Goal: Task Accomplishment & Management: Use online tool/utility

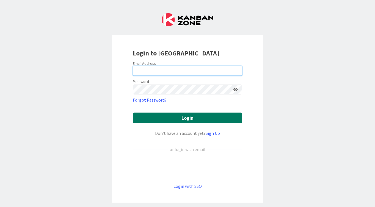
type input "[PERSON_NAME][EMAIL_ADDRESS][DOMAIN_NAME]"
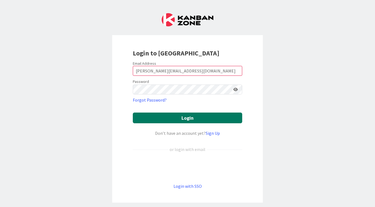
click at [169, 117] on button "Login" at bounding box center [188, 118] width 110 height 11
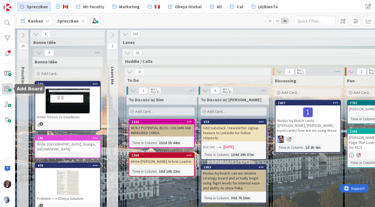
click at [10, 88] on span at bounding box center [7, 89] width 11 height 11
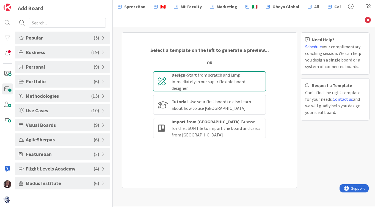
click at [195, 83] on div "Design - Start from scratch and jump immediately in our super flexible board de…" at bounding box center [217, 82] width 90 height 20
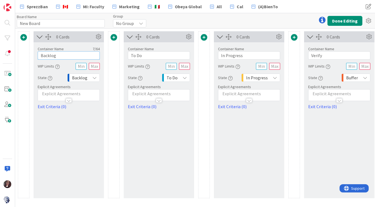
drag, startPoint x: 59, startPoint y: 56, endPoint x: 35, endPoint y: 56, distance: 23.7
click at [35, 56] on div "Container Name 7 / 64 Backlog WIP Limits State Backlog Explicit Agreements Exit…" at bounding box center [69, 76] width 70 height 68
type input "Options"
click at [36, 21] on input "New Board" at bounding box center [61, 23] width 88 height 8
drag, startPoint x: 44, startPoint y: 24, endPoint x: 17, endPoint y: 24, distance: 27.2
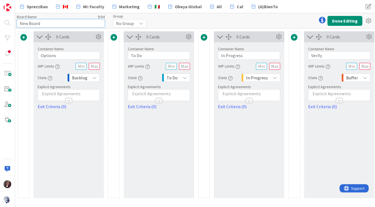
click at [17, 24] on input "New Board" at bounding box center [61, 23] width 88 height 8
type input "Flow Space Mapping"
click at [340, 21] on button "Done Editing" at bounding box center [345, 21] width 35 height 10
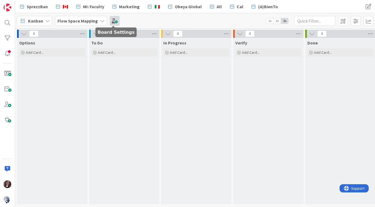
click at [113, 21] on span at bounding box center [115, 21] width 10 height 10
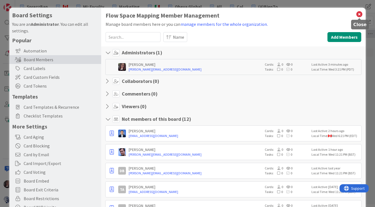
click at [359, 16] on icon at bounding box center [359, 14] width 7 height 8
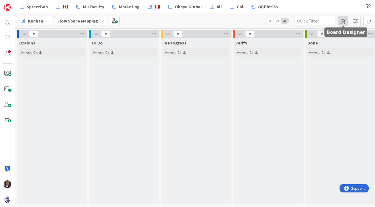
click at [342, 20] on span at bounding box center [343, 21] width 10 height 10
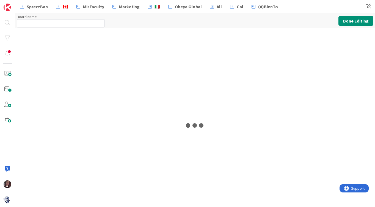
type input "Flow Space Mapping"
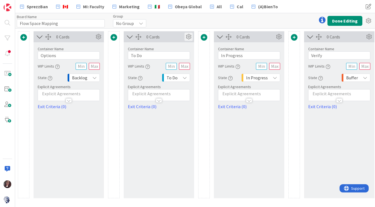
click at [190, 37] on icon at bounding box center [189, 37] width 8 height 8
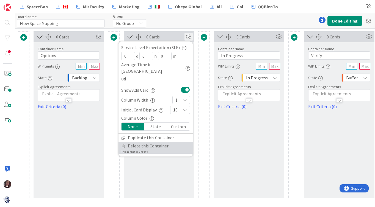
click at [155, 142] on span "Delete this Container" at bounding box center [148, 146] width 41 height 8
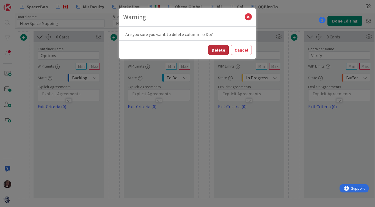
click at [218, 49] on button "Delete" at bounding box center [218, 50] width 21 height 10
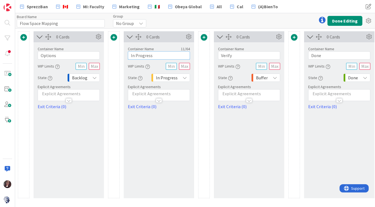
drag, startPoint x: 162, startPoint y: 55, endPoint x: 124, endPoint y: 56, distance: 37.4
click at [124, 56] on div "Container Name 11 / 64 In Progress WIP Limits State In Progress Explicit Agreem…" at bounding box center [159, 76] width 70 height 68
type input "Doing"
drag, startPoint x: 236, startPoint y: 56, endPoint x: 215, endPoint y: 56, distance: 20.7
click at [215, 56] on div "Container Name 6 / 64 Verify WIP Limits State Buffer Explicit Agreements Exit C…" at bounding box center [249, 76] width 70 height 68
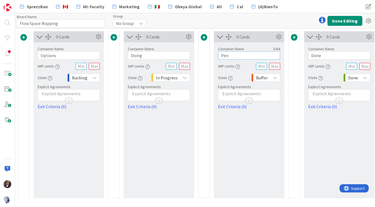
type input "Pen"
click at [89, 78] on div "Backlog" at bounding box center [83, 78] width 32 height 8
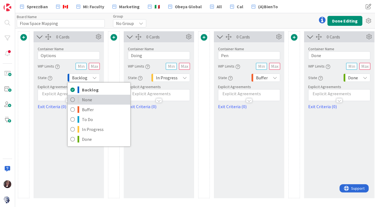
click at [74, 101] on icon at bounding box center [72, 100] width 4 height 8
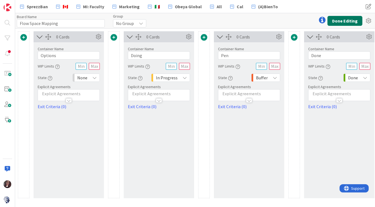
click at [341, 20] on button "Done Editing" at bounding box center [345, 21] width 35 height 10
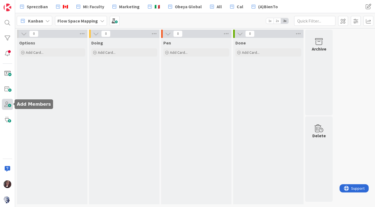
click at [7, 106] on span at bounding box center [7, 104] width 11 height 11
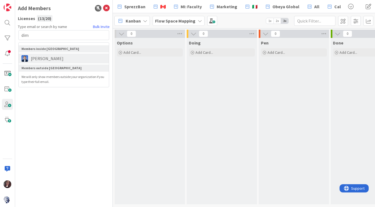
type input "dim"
click at [46, 61] on span "[PERSON_NAME]" at bounding box center [47, 58] width 38 height 7
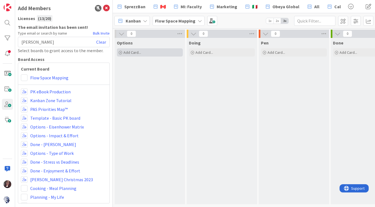
click at [134, 54] on span "Add Card..." at bounding box center [133, 52] width 18 height 5
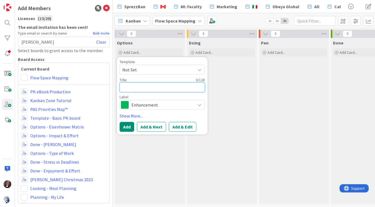
type textarea "x"
type textarea ","
type textarea "x"
type textarea "m"
type textarea "x"
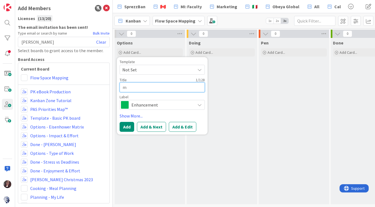
type textarea "mA"
type textarea "x"
type textarea "m"
type textarea "x"
type textarea "m"
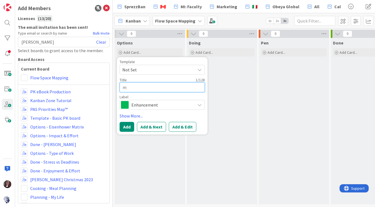
type textarea "x"
type textarea "mA"
type textarea "x"
type textarea "mAP"
type textarea "x"
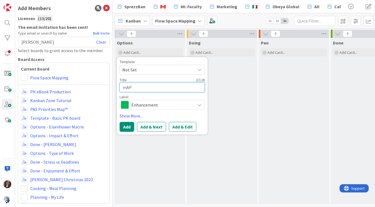
type textarea "mAPP"
type textarea "x"
type textarea "mAPPI"
type textarea "x"
type textarea "mAPPIN"
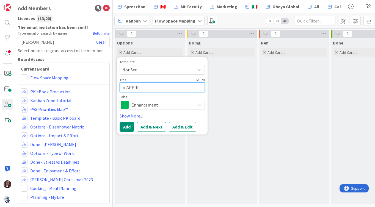
type textarea "x"
type textarea "mAPPING"
type textarea "x"
type textarea "mAPPING"
type textarea "x"
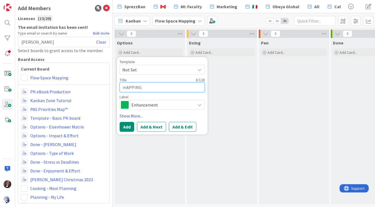
type textarea "mAPPING p"
type textarea "x"
type textarea "mAPPING pH"
type textarea "x"
type textarea "mAPPING pHY"
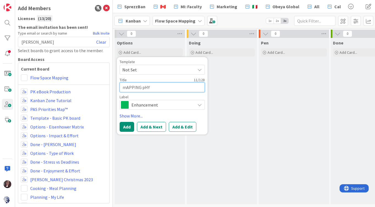
type textarea "x"
type textarea "mAPPING pHYS"
type textarea "x"
type textarea "mAPPING pHYSI"
type textarea "x"
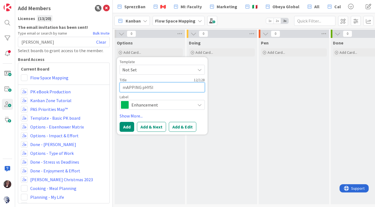
type textarea "mAPPING pHYSIC"
type textarea "x"
type textarea "mAPPING pHYSICAL"
type textarea "x"
type textarea "mAPPING pHYSICAL"
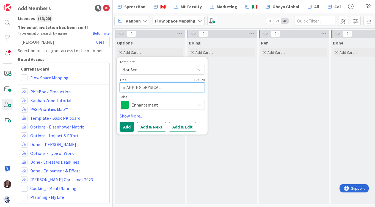
type textarea "x"
type textarea "mAPPING pHYSICAL A"
type textarea "x"
type textarea "mAPPING pHYSICAL AR"
type textarea "x"
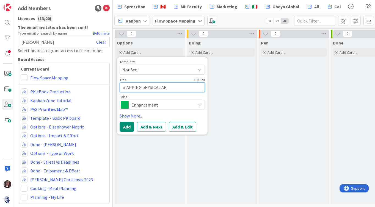
type textarea "mAPPING pHYSICAL ARC"
type textarea "x"
type textarea "mAPPING pHYSICAL ARCH"
type textarea "x"
type textarea "mAPPING pHYSICAL ARCHI"
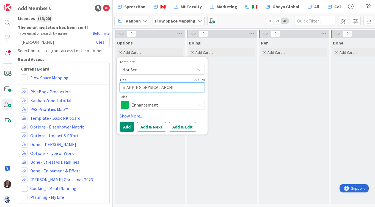
type textarea "x"
type textarea "mAPPING pHYSICAL ARCHIT"
type textarea "x"
type textarea "mAPPING pHYSICAL ARCHITE"
type textarea "x"
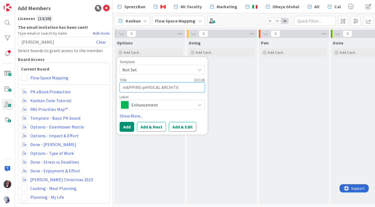
type textarea "mAPPING pHYSICAL ARCHITEC"
type textarea "x"
type textarea "mAPPING pHYSICAL ARCHITECT"
type textarea "x"
type textarea "mAPPING pHYSICAL ARCHITECTU"
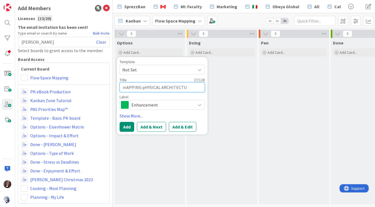
type textarea "x"
type textarea "mAPPING pHYSICAL ARCHITECTUR"
type textarea "x"
type textarea "mAPPING pHYSICAL ARCHITECTURE"
type textarea "x"
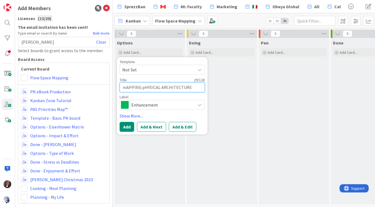
type textarea "mAPPING pHYSICAL ARCHITECTURE"
type textarea "x"
type textarea "mAPPING pHYSICAL ARCHITECTURE T"
type textarea "x"
type textarea "mAPPING pHYSICAL ARCHITECTURE TO"
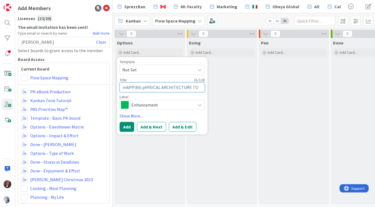
type textarea "x"
type textarea "mAPPING pHYSICAL ARCHITECTURE TO"
type textarea "x"
type textarea "mAPPING pHYSICAL ARCHITECTURE TO M"
type textarea "x"
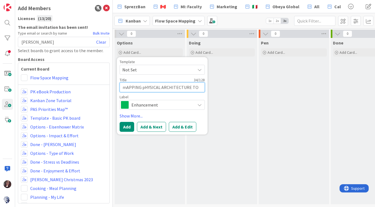
type textarea "mAPPING pHYSICAL ARCHITECTURE TO ME"
type textarea "x"
type textarea "mAPPING pHYSICAL ARCHITECTURE TO MEN"
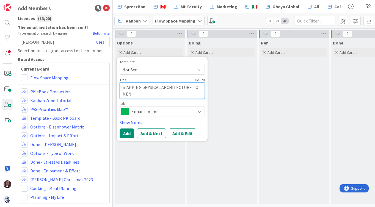
type textarea "x"
type textarea "mAPPING pHYSICAL ARCHITECTURE TO MENT"
type textarea "x"
type textarea "mAPPING pHYSICAL ARCHITECTURE TO MENTA"
type textarea "x"
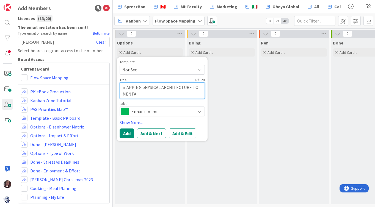
type textarea "mAPPING pHYSICAL ARCHITECTURE TO MENTAL"
type textarea "x"
type textarea "mAPPING pHYSICAL ARCHITECTURE TO MENTAL S"
type textarea "x"
type textarea "mAPPING pHYSICAL ARCHITECTURE TO MENTAL STA"
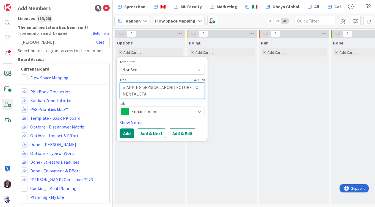
type textarea "x"
type textarea "mAPPING pHYSICAL ARCHITECTURE TO MENTAL STAT"
type textarea "x"
type textarea "mAPPING pHYSICAL ARCHITECTURE TO MENTAL STATE"
drag, startPoint x: 158, startPoint y: 95, endPoint x: 116, endPoint y: 80, distance: 45.3
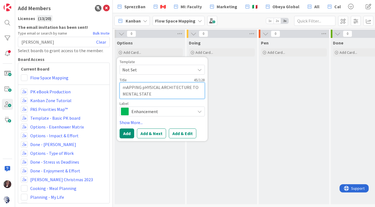
click at [116, 80] on div "Options Add Card... Template Not Set Title 45 / 128 mAPPING pHYSICAL ARCHITECTU…" at bounding box center [150, 121] width 70 height 167
type textarea "x"
type textarea "M"
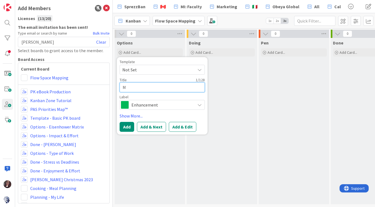
type textarea "x"
type textarea "Ma"
type textarea "x"
type textarea "Map"
type textarea "x"
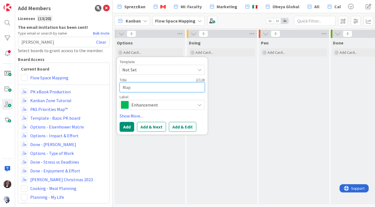
type textarea "Mapp"
type textarea "x"
type textarea "Mappi"
type textarea "x"
type textarea "Mappin"
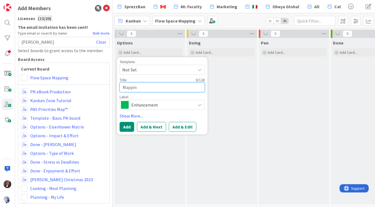
type textarea "x"
type textarea "Mapping"
type textarea "x"
type textarea "Mapping"
type textarea "x"
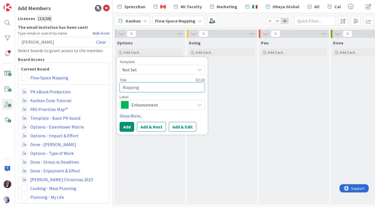
type textarea "Mapping p"
type textarea "x"
type textarea "Mapping ph"
type textarea "x"
type textarea "Mapping phy"
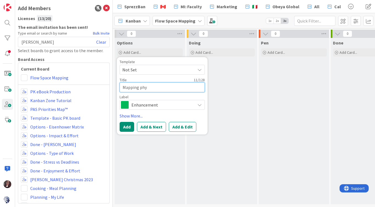
type textarea "x"
type textarea "Mapping phys"
type textarea "x"
type textarea "Mapping physi"
type textarea "x"
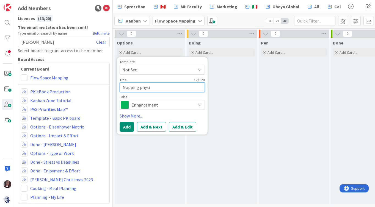
type textarea "Mapping physic"
type textarea "x"
type textarea "Mapping physica"
type textarea "x"
type textarea "Mapping physical"
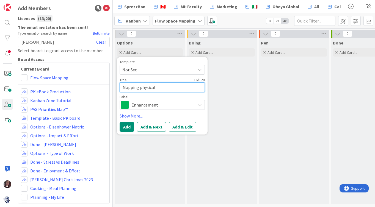
type textarea "x"
type textarea "Mapping physical"
type textarea "x"
type textarea "Mapping physical a"
type textarea "x"
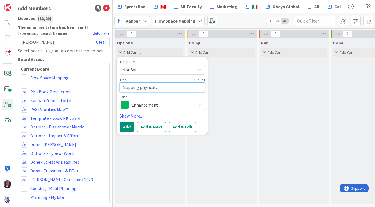
type textarea "Mapping physical ar"
type textarea "x"
type textarea "Mapping physical arc"
type textarea "x"
type textarea "Mapping physical arch"
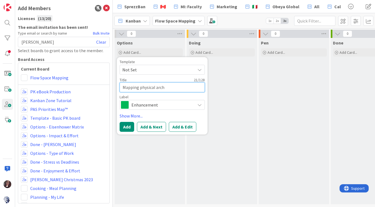
type textarea "x"
type textarea "Mapping physical archi"
type textarea "x"
type textarea "Mapping physical archit"
type textarea "x"
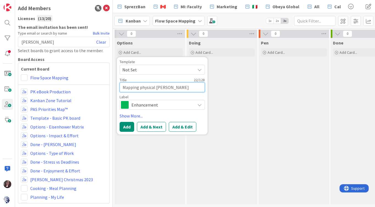
type textarea "Mapping physical archite"
type textarea "x"
type textarea "Mapping physical architec"
type textarea "x"
type textarea "Mapping physical architect"
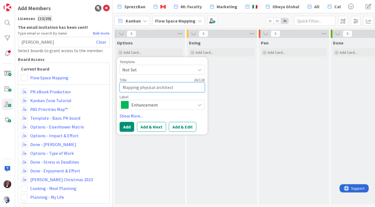
type textarea "x"
type textarea "Mapping physical architectu"
type textarea "x"
type textarea "Mapping physical architectur"
type textarea "x"
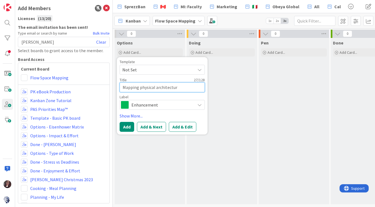
type textarea "Mapping physical architecture"
type textarea "x"
type textarea "Mapping physical architecture"
type textarea "x"
type textarea "Mapping physical architecture t"
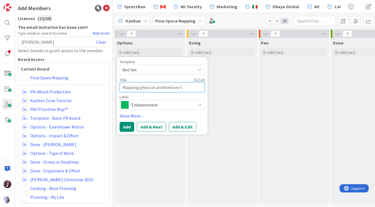
type textarea "x"
type textarea "Mapping physical architecture to"
type textarea "x"
type textarea "Mapping physical architecture to"
type textarea "x"
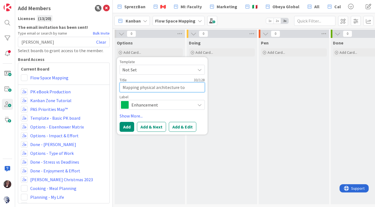
type textarea "Mapping physical architecture to m"
type textarea "x"
type textarea "Mapping physical architecture to me"
type textarea "x"
type textarea "Mapping physical architecture to men"
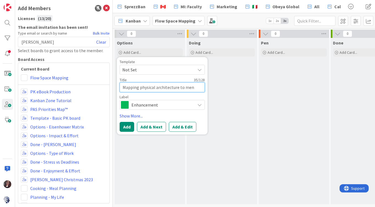
type textarea "x"
type textarea "Mapping physical architecture to ment"
type textarea "x"
type textarea "Mapping physical architecture to menta"
type textarea "x"
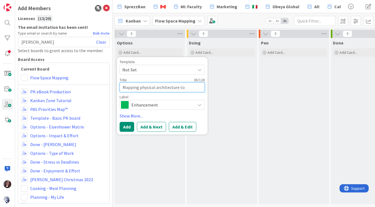
type textarea "Mapping physical architecture to mental"
type textarea "x"
type textarea "Mapping physical architecture to mental"
type textarea "x"
type textarea "Mapping physical architecture to mental s"
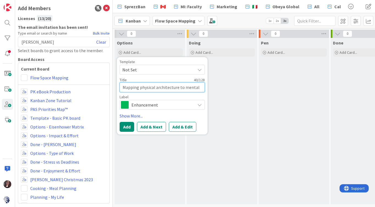
type textarea "x"
type textarea "Mapping physical architecture to mental st"
type textarea "x"
type textarea "Mapping physical architecture to mental sta"
type textarea "x"
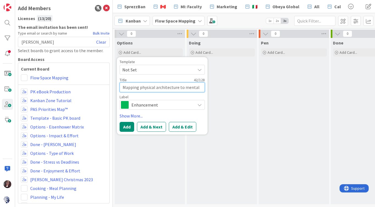
type textarea "Mapping physical architecture to mental stat"
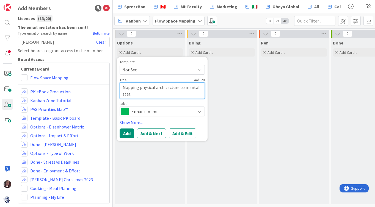
type textarea "x"
type textarea "Mapping physical architecture to mental state"
click at [147, 111] on span "Enhancement" at bounding box center [162, 112] width 61 height 8
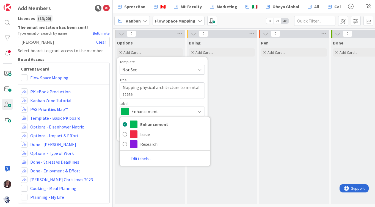
click at [247, 87] on div "Doing Add Card..." at bounding box center [222, 121] width 70 height 167
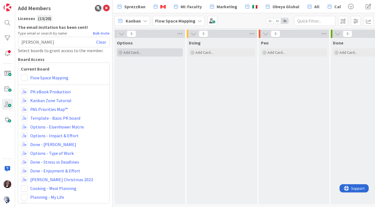
click at [132, 54] on span "Add Card..." at bounding box center [133, 52] width 18 height 5
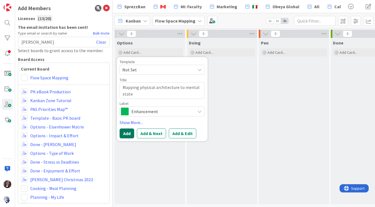
click at [127, 134] on button "Add" at bounding box center [127, 134] width 15 height 10
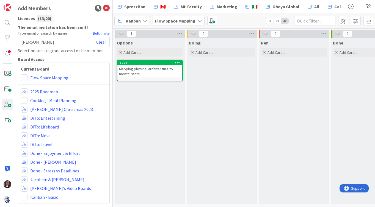
click at [145, 73] on div "Mapping physical architecture to mental state" at bounding box center [149, 71] width 65 height 12
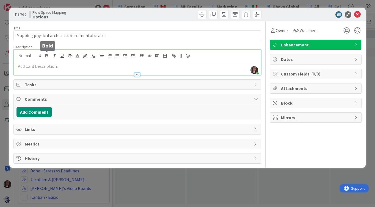
click at [43, 54] on div "[PERSON_NAME] just joined" at bounding box center [137, 62] width 247 height 25
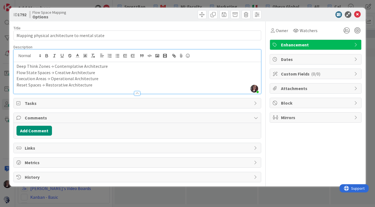
click at [18, 67] on p "Deep Think Zones → Contemplative Architecture" at bounding box center [138, 66] width 242 height 6
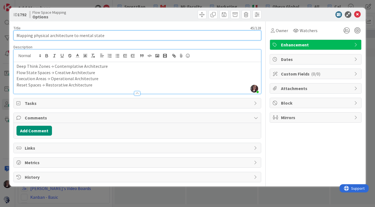
drag, startPoint x: 104, startPoint y: 35, endPoint x: 102, endPoint y: 29, distance: 5.7
click at [102, 29] on div "Title 45 / 128 Mapping physical architecture to mental state" at bounding box center [137, 33] width 248 height 15
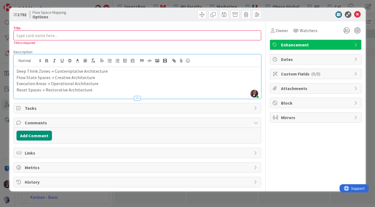
click at [17, 68] on div "Deep Think Zones → Contemplative Architecture Flow State Spaces → Creative Arch…" at bounding box center [137, 83] width 247 height 32
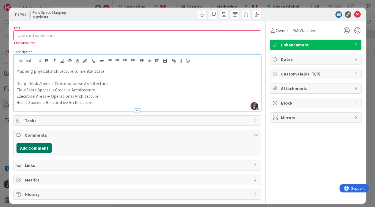
click at [40, 148] on button "Add Comment" at bounding box center [34, 148] width 35 height 10
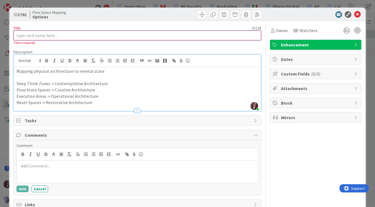
click at [41, 32] on input "Title" at bounding box center [137, 36] width 248 height 10
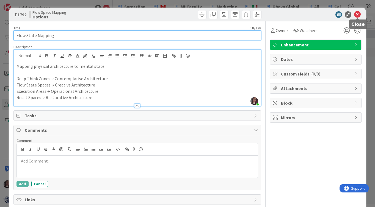
type input "Flow State Mapping"
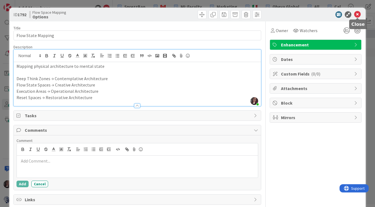
click at [358, 14] on icon at bounding box center [357, 14] width 7 height 7
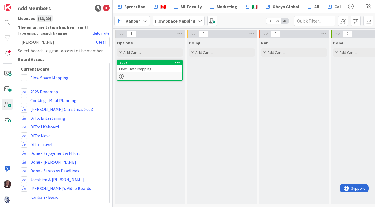
click at [154, 70] on div "Flow State Mapping" at bounding box center [149, 68] width 65 height 7
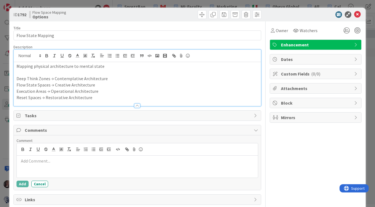
click at [65, 62] on div "Mapping physical architecture to mental state Deep Think Zones → Contemplative …" at bounding box center [137, 84] width 247 height 44
click at [93, 99] on p "Reset Spaces → Restorative Architecture" at bounding box center [138, 98] width 242 height 6
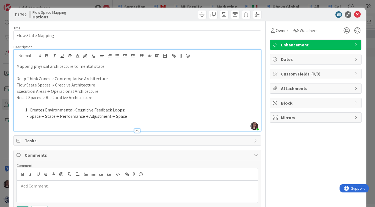
click at [30, 110] on li "Creates Environmental-Cognitive Feedback Loops:" at bounding box center [140, 110] width 235 height 6
click at [140, 116] on li "Space → State → Performance → Adjustment → Space" at bounding box center [140, 116] width 235 height 6
click at [132, 116] on li "Space → State → Performance → Adjustment → Space PDSA)" at bounding box center [140, 116] width 235 height 6
click at [357, 13] on icon at bounding box center [357, 14] width 7 height 7
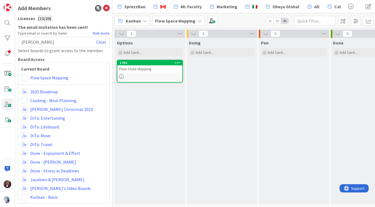
click at [137, 70] on div "Flow State Mapping" at bounding box center [149, 68] width 65 height 7
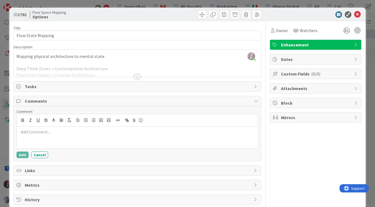
click at [69, 70] on div at bounding box center [137, 70] width 247 height 14
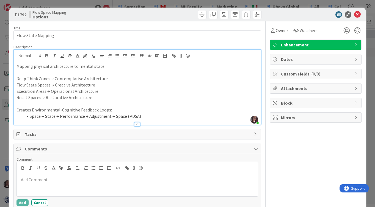
click at [149, 116] on li "Space → State → Performance → Adjustment → Space (PDSA)" at bounding box center [140, 116] width 235 height 6
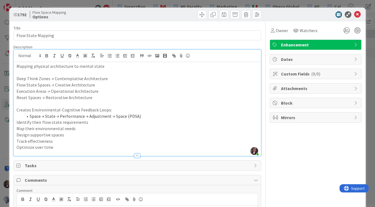
click at [17, 122] on p "Identify their flow state requirements" at bounding box center [138, 122] width 242 height 6
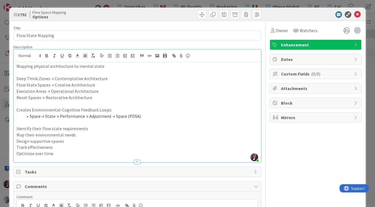
click at [56, 154] on p "Optimize over time" at bounding box center [138, 154] width 242 height 6
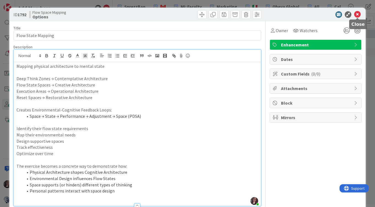
click at [357, 14] on icon at bounding box center [357, 14] width 7 height 7
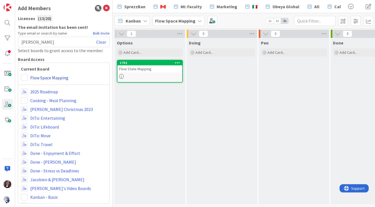
click at [52, 78] on link "Flow Space Mapping" at bounding box center [49, 78] width 38 height 7
click at [106, 6] on icon at bounding box center [106, 8] width 7 height 7
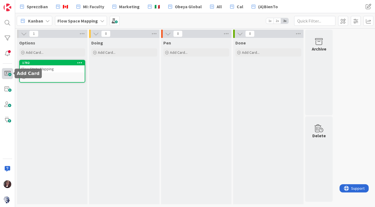
click at [7, 74] on span at bounding box center [7, 73] width 11 height 11
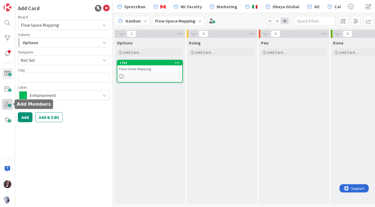
click at [8, 104] on span at bounding box center [7, 104] width 11 height 11
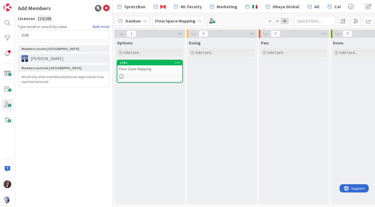
type input "DIM"
click at [43, 60] on span "[PERSON_NAME]" at bounding box center [47, 58] width 38 height 7
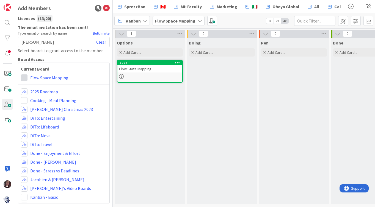
click at [27, 78] on span at bounding box center [24, 78] width 7 height 7
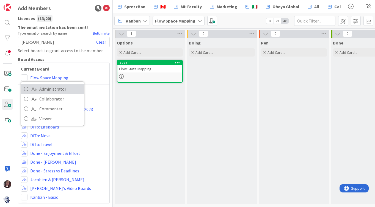
click at [24, 88] on icon at bounding box center [26, 89] width 4 height 8
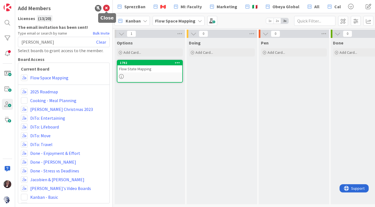
click at [108, 7] on icon at bounding box center [106, 8] width 7 height 7
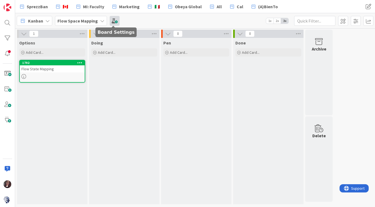
click at [114, 22] on span at bounding box center [115, 21] width 10 height 10
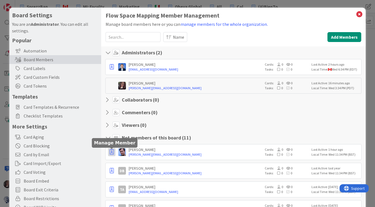
click at [111, 70] on icon "button" at bounding box center [112, 67] width 4 height 6
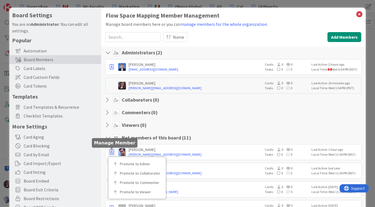
click at [111, 151] on icon "button" at bounding box center [112, 153] width 4 height 6
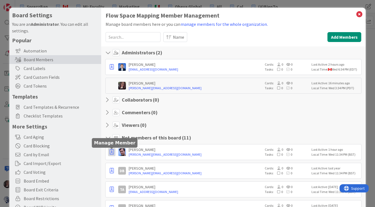
click at [111, 151] on icon "button" at bounding box center [112, 153] width 4 height 6
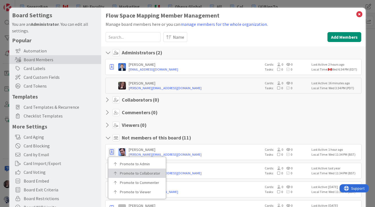
click at [123, 174] on p "Promote to Collaborator" at bounding box center [139, 174] width 38 height 4
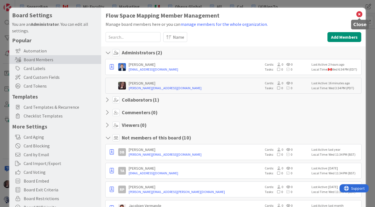
click at [359, 13] on icon at bounding box center [359, 14] width 7 height 8
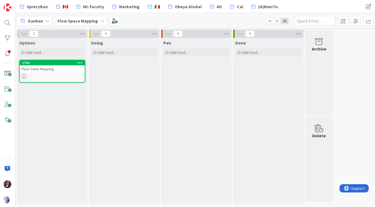
click at [47, 68] on div "Flow State Mapping" at bounding box center [52, 68] width 65 height 7
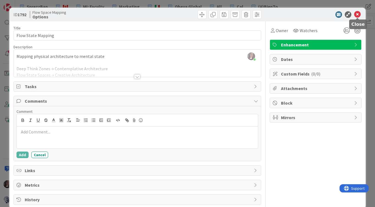
click at [357, 14] on icon at bounding box center [357, 14] width 7 height 7
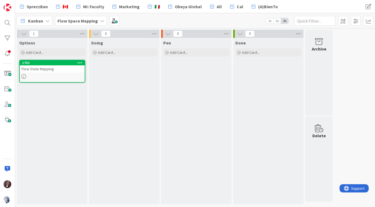
click at [54, 72] on div "Flow State Mapping" at bounding box center [52, 68] width 65 height 7
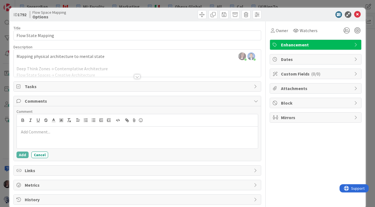
click at [138, 77] on div at bounding box center [137, 77] width 6 height 4
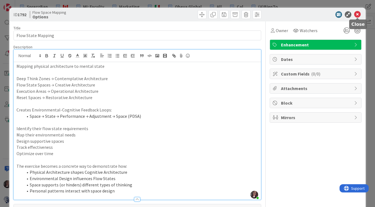
click at [358, 13] on icon at bounding box center [357, 14] width 7 height 7
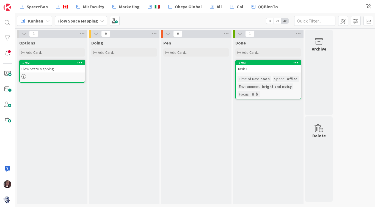
click at [257, 70] on div "Task 1" at bounding box center [268, 68] width 65 height 7
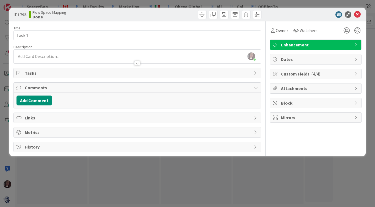
click at [290, 75] on span "Custom Fields ( 4/4 )" at bounding box center [316, 74] width 70 height 7
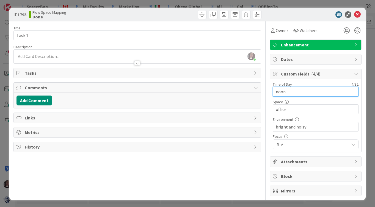
click at [286, 92] on input "noon" at bounding box center [316, 92] width 86 height 10
click at [285, 144] on span "🕯" at bounding box center [282, 145] width 4 height 6
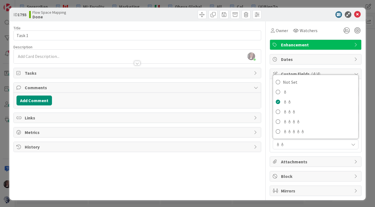
click at [268, 149] on div "Title 6 / 128 Task 1 Description Tonianne DeMaria just joined Owner Watchers En…" at bounding box center [187, 108] width 348 height 175
click at [285, 74] on span "Custom Fields ( 4/4 )" at bounding box center [316, 74] width 70 height 7
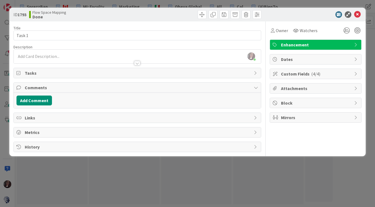
click at [285, 74] on span "Custom Fields ( 4/4 )" at bounding box center [316, 74] width 70 height 7
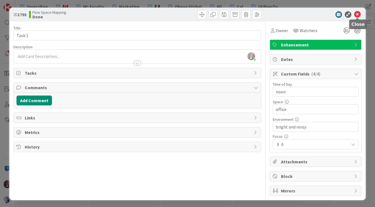
click at [359, 12] on icon at bounding box center [357, 14] width 7 height 7
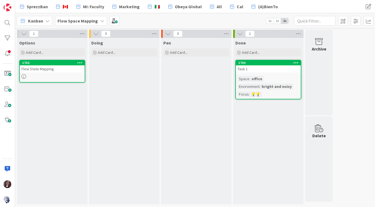
click at [250, 67] on div "Task 1" at bounding box center [268, 68] width 65 height 7
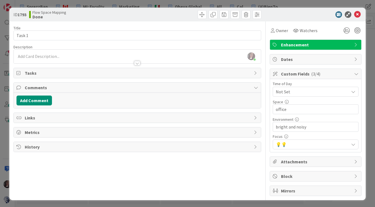
click at [324, 88] on span "Not Set" at bounding box center [311, 92] width 70 height 8
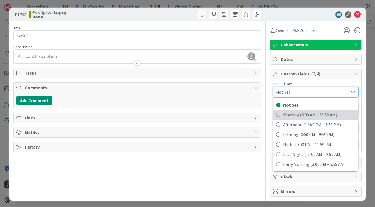
click at [279, 114] on icon at bounding box center [278, 115] width 4 height 8
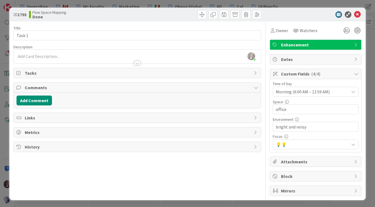
click at [283, 91] on span "Morning (6:00 AM – 11:59 AM)" at bounding box center [311, 92] width 70 height 8
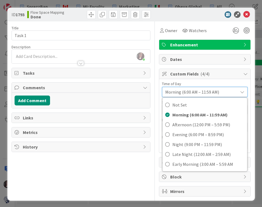
click at [202, 92] on span "Morning (6:00 AM – 11:59 AM)" at bounding box center [200, 92] width 70 height 8
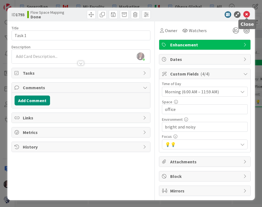
click at [248, 15] on icon at bounding box center [246, 14] width 7 height 7
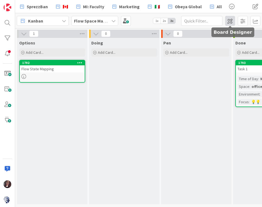
click at [228, 20] on span at bounding box center [230, 21] width 10 height 10
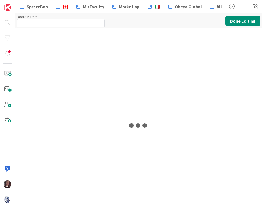
type input "Flow Space Mapping"
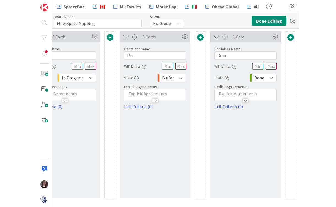
scroll to position [0, 131]
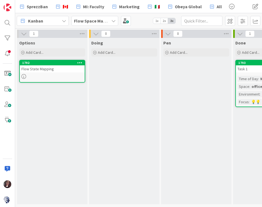
click at [248, 79] on div "Time of Day" at bounding box center [248, 79] width 21 height 6
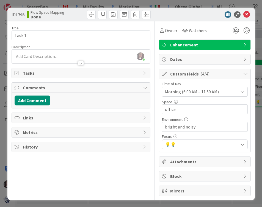
click at [180, 74] on span "Custom Fields ( 4/4 )" at bounding box center [205, 74] width 70 height 7
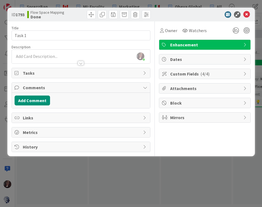
click at [180, 74] on span "Custom Fields ( 4/4 )" at bounding box center [205, 74] width 70 height 7
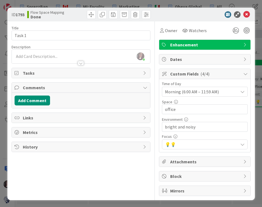
click at [176, 93] on span "Morning (6:00 AM – 11:59 AM)" at bounding box center [200, 92] width 70 height 8
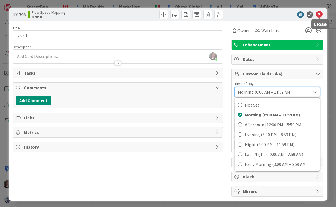
click at [319, 15] on icon at bounding box center [319, 14] width 7 height 7
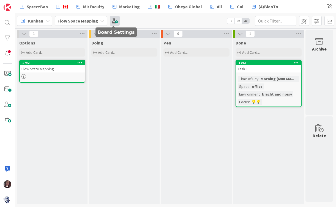
click at [112, 21] on span at bounding box center [115, 21] width 10 height 10
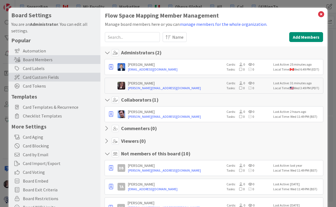
click at [39, 76] on span "Card Custom Fields" at bounding box center [60, 77] width 75 height 7
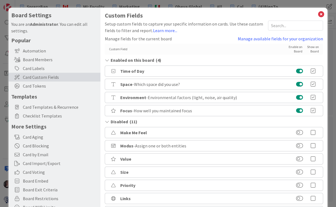
click at [193, 112] on div "Focus - How well you maintained focus" at bounding box center [214, 110] width 218 height 11
click at [190, 111] on span "- How well you maintained focus" at bounding box center [162, 111] width 60 height 6
click at [191, 112] on span "- How well you maintained focus" at bounding box center [162, 111] width 60 height 6
click at [252, 39] on link "Manage available fields for your organization" at bounding box center [280, 38] width 85 height 7
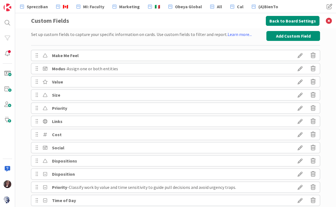
scroll to position [52, 0]
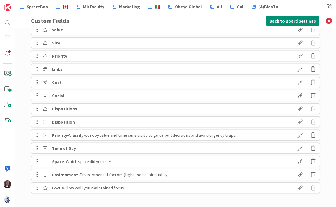
click at [167, 176] on div "Environment - Environmental factors (light, noise, air quality)" at bounding box center [175, 174] width 289 height 11
click at [164, 175] on span "- Environmental factors (light, noise, air quality)" at bounding box center [123, 175] width 91 height 6
click at [300, 173] on icon at bounding box center [299, 174] width 15 height 9
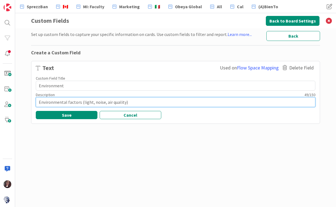
click at [124, 103] on textarea "Environmental factors (light, noise, air quality)" at bounding box center [176, 102] width 280 height 10
type textarea "x"
type textarea "Environmental factors (light, noise, air quality)?"
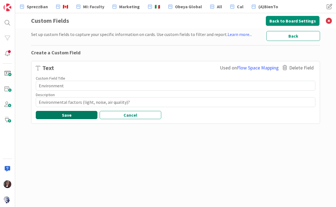
click at [84, 114] on button "Save" at bounding box center [67, 115] width 62 height 8
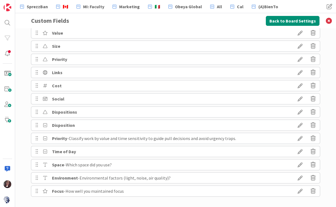
scroll to position [51, 0]
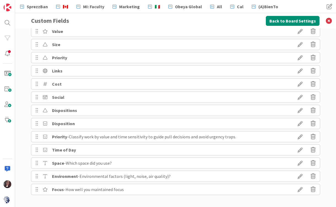
click at [80, 149] on div "Time of Day" at bounding box center [175, 150] width 289 height 11
click at [62, 151] on b "Time of Day" at bounding box center [64, 150] width 24 height 6
click at [45, 150] on icon at bounding box center [45, 150] width 8 height 4
click at [46, 150] on icon at bounding box center [45, 150] width 8 height 4
click at [301, 149] on icon at bounding box center [299, 150] width 15 height 9
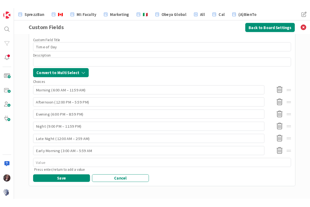
scroll to position [0, 0]
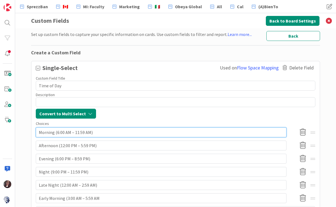
drag, startPoint x: 52, startPoint y: 133, endPoint x: 38, endPoint y: 132, distance: 14.3
click at [38, 132] on input "Morning (6:00 AM – 11:59 AM)" at bounding box center [161, 133] width 251 height 10
type textarea "x"
type input "E (6:00 AM – 11:59 AM)"
type textarea "x"
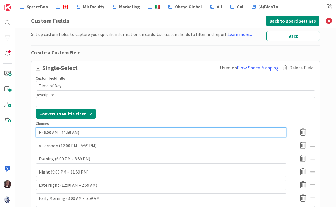
type input "Ea (6:00 AM – 11:59 AM)"
type textarea "x"
type input "Ear (6:00 AM – 11:59 AM)"
type textarea "x"
type input "[PERSON_NAME] (6:00 AM – 11:59 AM)"
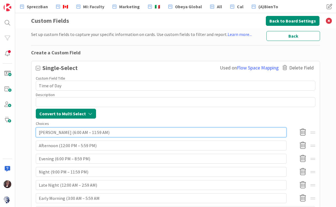
type textarea "x"
type input "Early (6:00 AM – 11:59 AM)"
type textarea "x"
type input "Early (6:00 AM – 11:59 AM)"
click at [52, 134] on input "Early (6:00 AM – 11:59 AM)" at bounding box center [161, 133] width 251 height 10
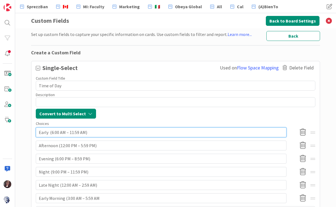
type textarea "x"
type input "Early (:00 AM – 11:59 AM)"
type textarea "x"
type input "Early (5:00 AM – 11:59 AM)"
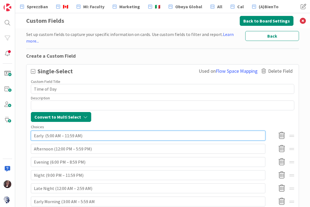
drag, startPoint x: 72, startPoint y: 133, endPoint x: 65, endPoint y: 133, distance: 7.2
click at [65, 133] on input "Early (5:00 AM – 11:59 AM)" at bounding box center [148, 136] width 234 height 10
type textarea "x"
type input "Early (5:00 AM – 9 AM)"
click at [54, 133] on input "Early (5:00 AM – 9 AM)" at bounding box center [148, 136] width 234 height 10
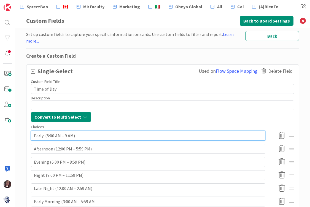
type textarea "x"
type input "Early (5:00AM – 9 AM)"
type textarea "x"
type input "Early (5:0AM – 9 AM)"
type textarea "x"
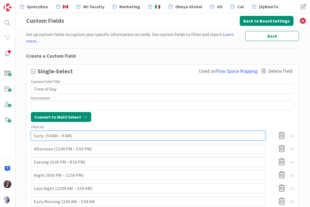
type input "Early (5:AM – 9 AM)"
type textarea "x"
type input "Early (5AM – 9 AM)"
type textarea "x"
type input "Early (5aAM – 9 AM)"
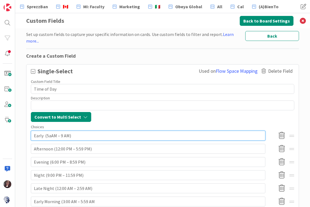
type textarea "x"
type input "Early (5amAM – 9 AM)"
click at [59, 133] on input "Early (5amAM – 9 AM)" at bounding box center [148, 136] width 234 height 10
type textarea "x"
type input "Early (5amA – 9 AM)"
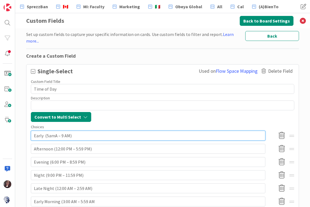
type textarea "x"
type input "Early (5am – 9 AM)"
type textarea "x"
type input "Early (5a – 9 AM)"
type textarea "x"
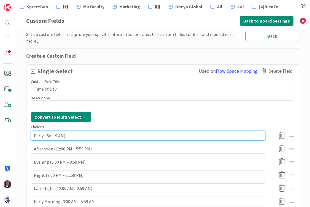
type input "Early (5am – 9 AM)"
click at [58, 134] on input "Early (5am – 9 AM)" at bounding box center [148, 136] width 234 height 10
type textarea "x"
type input "Early (5am –9 AM)"
type textarea "x"
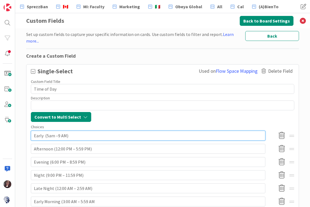
type input "Early (5am 9 AM)"
type textarea "x"
type input "Early (5am9 AM)"
type textarea "x"
type input "Early (5am-9 AM)"
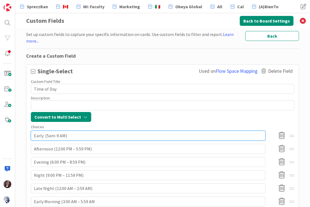
type textarea "x"
type input "Early (5am-9 AM"
type textarea "x"
type input "Early (5am-9 A"
type textarea "x"
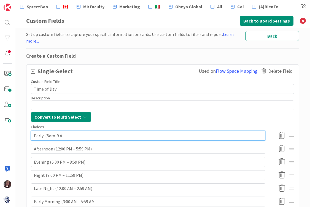
type input "Early (5am-9"
type textarea "x"
type input "Early (5am-9"
type textarea "x"
type input "Early (5am-9a"
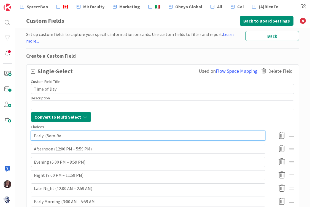
type textarea "x"
type input "Early (5am-9am"
type textarea "x"
type input "Early (5am-9am)"
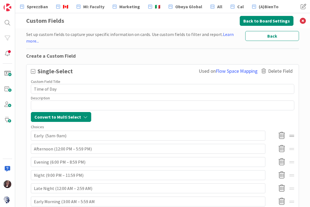
click at [291, 133] on div at bounding box center [291, 136] width 5 height 10
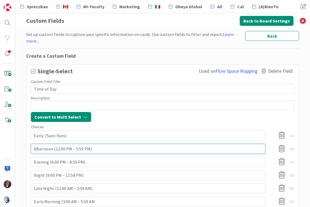
click at [57, 145] on input "Afternoon (12:00 PM – 5:59 PM)" at bounding box center [148, 149] width 234 height 10
drag, startPoint x: 35, startPoint y: 147, endPoint x: 52, endPoint y: 147, distance: 17.1
click at [52, 147] on input "Afternoon (12:00 PM – 5:59 PM)" at bounding box center [148, 149] width 234 height 10
type textarea "x"
type input "M (12:00 PM – 5:59 PM)"
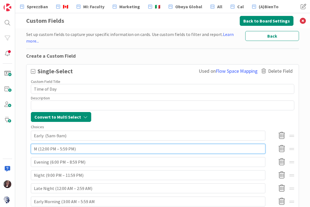
type textarea "x"
type input "Mo (12:00 PM – 5:59 PM)"
type textarea "x"
type input "Mor (12:00 PM – 5:59 PM)"
type textarea "x"
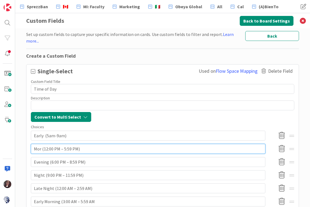
type input "Morn (12:00 PM – 5:59 PM)"
type textarea "x"
type input "Morni (12:00 PM – 5:59 PM)"
type textarea "x"
type input "Mornin (12:00 PM – 5:59 PM)"
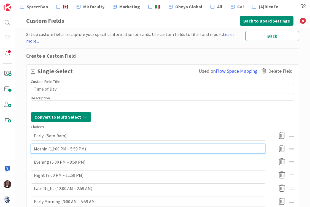
type textarea "x"
type input "Morning (12:00 PM – 5:59 PM)"
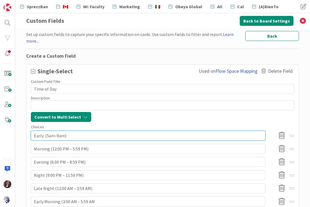
click at [69, 133] on input "Early (5am-9am)" at bounding box center [148, 136] width 234 height 10
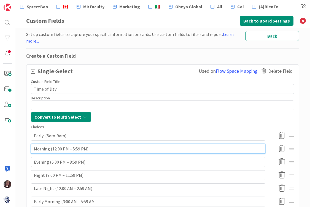
drag, startPoint x: 52, startPoint y: 146, endPoint x: 85, endPoint y: 146, distance: 32.7
click at [85, 146] on input "Morning (12:00 PM – 5:59 PM)" at bounding box center [148, 149] width 234 height 10
type textarea "x"
type input "Morning ()"
type textarea "x"
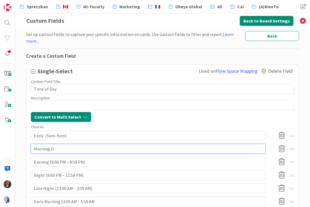
type input "Morning (9)"
type textarea "x"
type input "Morning (9a)"
type textarea "x"
type input "Morning (9am)"
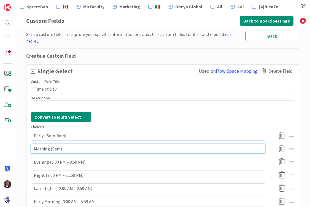
type textarea "x"
type input "Morning (9am-)"
type textarea "x"
type input "Morning (9am-1)"
type textarea "x"
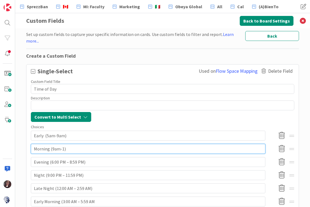
type input "Morning (9am-12)"
type textarea "x"
type input "Morning (9am-12p)"
type textarea "x"
type input "Morning (9am-12pm)"
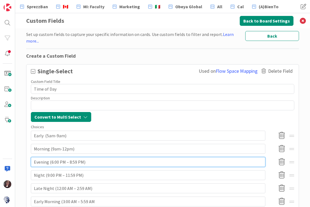
click at [38, 159] on input "Evening (6:00 PM – 8:59 PM)" at bounding box center [148, 162] width 234 height 10
drag, startPoint x: 34, startPoint y: 159, endPoint x: 48, endPoint y: 160, distance: 14.6
click at [48, 160] on input "Evening (6:00 PM – 8:59 PM)" at bounding box center [148, 162] width 234 height 10
type textarea "x"
type input "A (6:00 PM – 8:59 PM)"
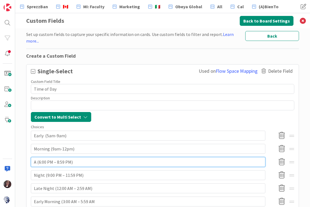
type textarea "x"
type input "Af (6:00 PM – 8:59 PM)"
type textarea "x"
type input "Aft (6:00 PM – 8:59 PM)"
type textarea "x"
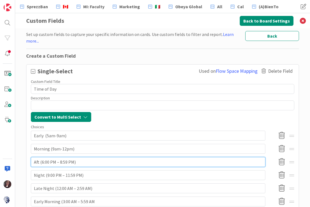
type input "Afte (6:00 PM – 8:59 PM)"
type textarea "x"
type input "After (6:00 PM – 8:59 PM)"
type textarea "x"
type input "Aftern (6:00 PM – 8:59 PM)"
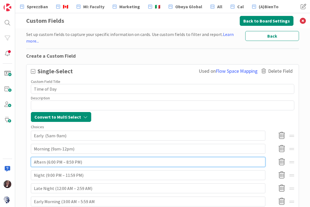
type textarea "x"
type input "Afterno (6:00 PM – 8:59 PM)"
type textarea "x"
type input "Afternoo (6:00 PM – 8:59 PM)"
type textarea "x"
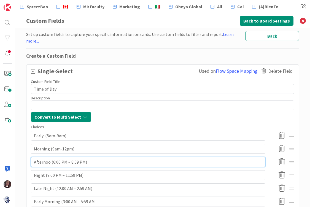
type input "Afternoon (6:00 PM – 8:59 PM)"
type textarea "x"
type input "Afternoon (6:00 PM – 8:59 PM)"
type textarea "x"
type input "Afternoon ( (6:00 PM – 8:59 PM)"
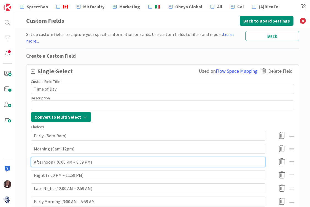
type textarea "x"
type input "Afternoon (1 (6:00 PM – 8:59 PM)"
drag, startPoint x: 59, startPoint y: 160, endPoint x: 97, endPoint y: 161, distance: 38.3
click at [97, 161] on input "Afternoon (1 (6:00 PM – 8:59 PM)" at bounding box center [148, 162] width 234 height 10
type textarea "x"
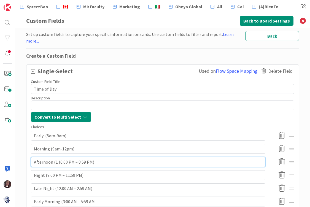
type input "Afternoon (1 ("
type textarea "x"
type input "Afternoon (1"
type textarea "x"
type input "Afternoon (1"
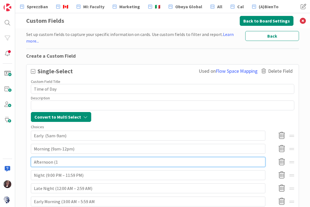
type textarea "x"
type input "Afternoon ("
type textarea "x"
type input "Afternoon (1"
type textarea "x"
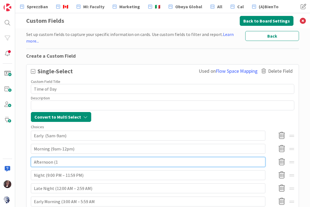
type input "Afternoon (12"
type textarea "x"
type input "Afternoon (12p"
type textarea "x"
type input "Afternoon (12pm"
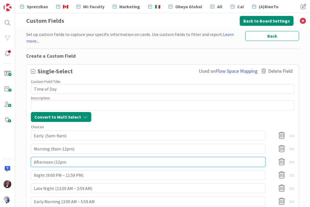
type textarea "x"
type input "Afternoon (12pm-"
type textarea "x"
type input "Afternoon (12pm-4"
type textarea "x"
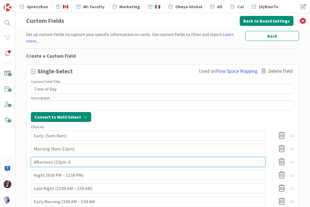
type input "Afternoon (12pm-4p"
type textarea "x"
type input "Afternoon (12pm-4pm"
type textarea "x"
type input "Afternoon (12pm-4pm)"
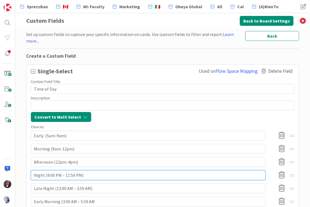
drag, startPoint x: 35, startPoint y: 172, endPoint x: 43, endPoint y: 172, distance: 8.8
click at [43, 172] on input "Night (9:00 PM – 11:59 PM)" at bounding box center [148, 176] width 234 height 10
type textarea "x"
type input "L (9:00 PM – 11:59 PM)"
type textarea "x"
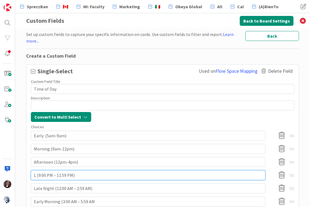
type input "La (9:00 PM – 11:59 PM)"
type textarea "x"
type input "Lat (9:00 PM – 11:59 PM)"
type textarea "x"
type input "Late (9:00 PM – 11:59 PM)"
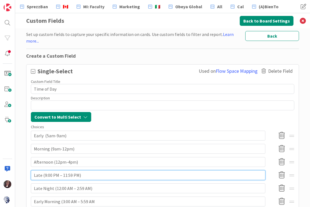
type textarea "x"
type input "Late (9:00 PM – 11:59 PM)"
type textarea "x"
type input "Late D (9:00 PM – 11:59 PM)"
type textarea "x"
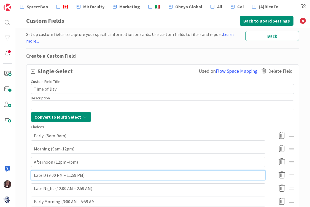
type input "Late Da (9:00 PM – 11:59 PM)"
type textarea "x"
type input "Late Day (9:00 PM – 11:59 PM)"
drag, startPoint x: 51, startPoint y: 173, endPoint x: 98, endPoint y: 172, distance: 47.3
click at [98, 172] on input "Late Day (9:00 PM – 11:59 PM)" at bounding box center [148, 176] width 234 height 10
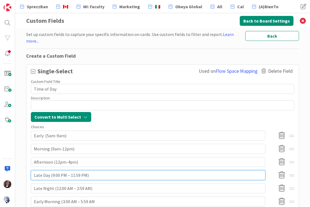
type textarea "x"
type input "Late Day ("
type textarea "x"
type input "Late Day (4"
type textarea "x"
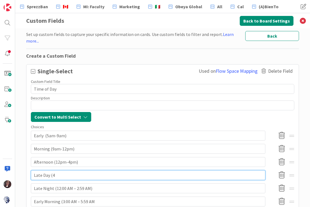
type input "Late Day (4p"
type textarea "x"
type input "Late Day (4pm"
type textarea "x"
type input "Late Day (4pm-"
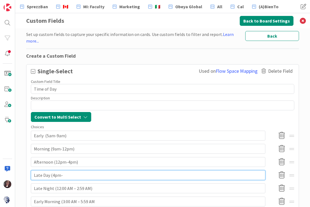
type textarea "x"
type input "Late Day (4pm-8"
type textarea "x"
type input "Late Day (4pm-8p"
type textarea "x"
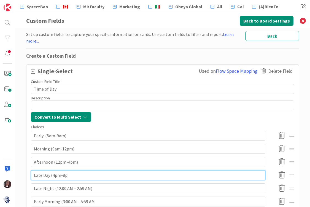
type input "Late Day (4pm-8pm"
type textarea "x"
type input "Late Day (4pm-8pm)"
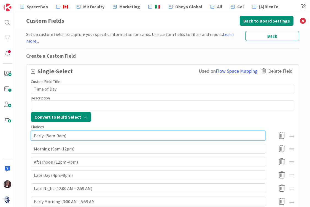
click at [48, 133] on input "Early (5am-9am)" at bounding box center [148, 136] width 234 height 10
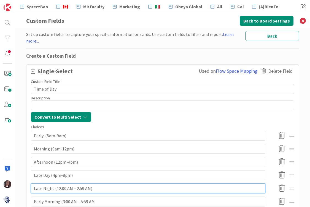
drag, startPoint x: 34, startPoint y: 185, endPoint x: 51, endPoint y: 186, distance: 17.1
click at [51, 186] on input "Late Night (12:00 AM – 2:59 AM)" at bounding box center [148, 189] width 234 height 10
type textarea "x"
type input "Et (12:00 AM – 2:59 AM)"
type textarea "x"
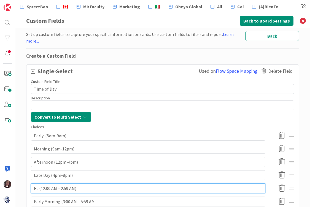
type input "Evt (12:00 AM – 2:59 AM)"
type textarea "x"
type input "Evet (12:00 AM – 2:59 AM)"
type textarea "x"
type input "Event (12:00 AM – 2:59 AM)"
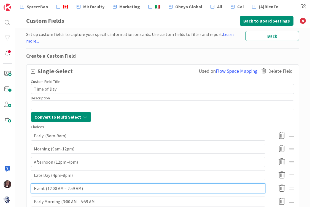
type textarea "x"
type input "Evenit (12:00 AM – 2:59 AM)"
type textarea "x"
type input "Evenint (12:00 AM – 2:59 AM)"
type textarea "x"
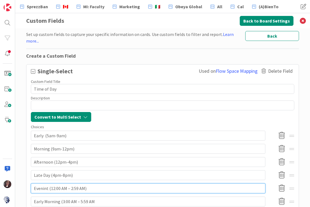
type input "Eveningt (12:00 AM – 2:59 AM)"
type textarea "x"
type input "Evening (12:00 AM – 2:59 AM)"
type textarea "x"
type input "Evening (1:00 AM – 2:59 AM)"
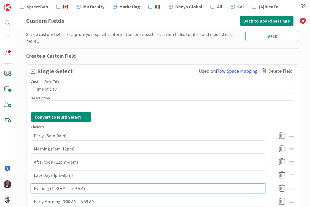
type textarea "x"
type input "Evening (:00 AM – 2:59 AM)"
type textarea "x"
drag, startPoint x: 98, startPoint y: 186, endPoint x: 70, endPoint y: 186, distance: 27.8
click at [70, 186] on input "Evening (8pm-12:00 AM – 2:59 AM)" at bounding box center [148, 189] width 234 height 10
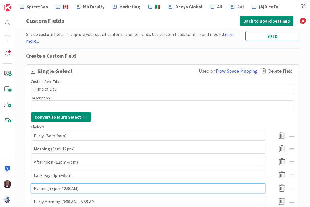
click at [70, 186] on input "Evening (8pm-12:00AM)" at bounding box center [148, 189] width 234 height 10
click at [75, 186] on input "Evening (8pm-12:00AM)" at bounding box center [148, 189] width 234 height 10
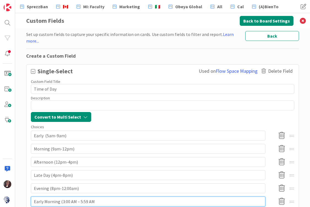
click at [92, 198] on input "Early Morning (3:00 AM – 5:59 AM" at bounding box center [148, 202] width 234 height 10
drag, startPoint x: 34, startPoint y: 199, endPoint x: 59, endPoint y: 200, distance: 25.1
click at [59, 200] on input "Early Morning (3:00 AM – 5:59 AM" at bounding box center [148, 202] width 234 height 10
drag, startPoint x: 61, startPoint y: 199, endPoint x: 104, endPoint y: 200, distance: 43.2
click at [104, 200] on input "Sinatra Hours (3:00 AM – 5:59 AM" at bounding box center [148, 202] width 234 height 10
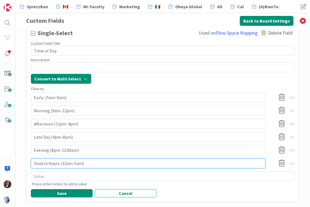
scroll to position [39, 0]
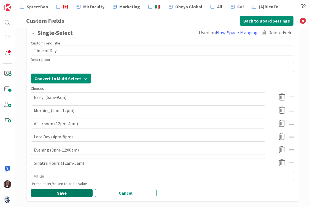
click at [67, 189] on button "Save" at bounding box center [62, 193] width 62 height 8
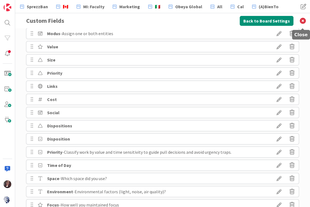
click at [301, 21] on icon at bounding box center [302, 20] width 14 height 15
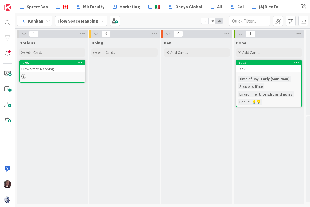
click at [250, 81] on div "Time of Day" at bounding box center [248, 79] width 21 height 6
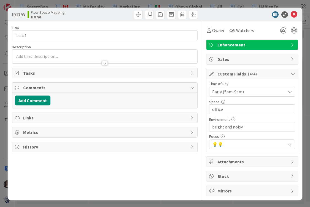
click at [229, 92] on span "Early (5am-9am)" at bounding box center [247, 92] width 70 height 8
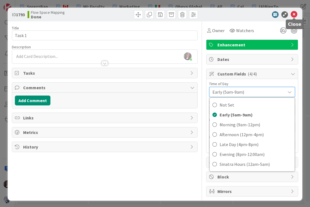
click at [294, 16] on icon at bounding box center [293, 14] width 7 height 7
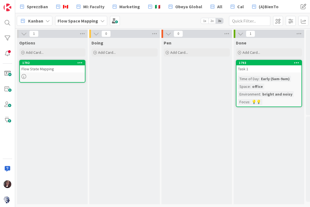
click at [254, 86] on div "office" at bounding box center [256, 87] width 13 height 6
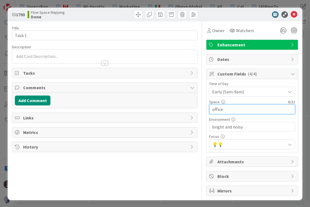
click at [223, 110] on input "office" at bounding box center [252, 110] width 86 height 10
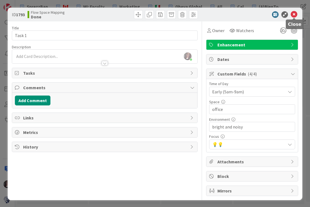
click at [295, 15] on icon at bounding box center [293, 14] width 7 height 7
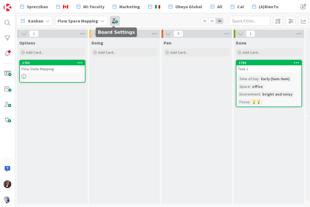
click at [113, 21] on span at bounding box center [115, 21] width 10 height 10
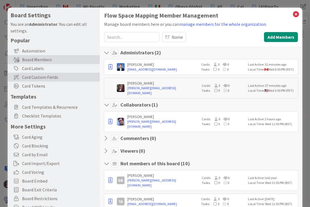
click at [35, 75] on span "Card Custom Fields" at bounding box center [59, 77] width 75 height 7
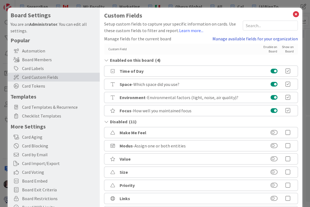
click at [248, 39] on link "Manage available fields for your organization" at bounding box center [254, 38] width 85 height 7
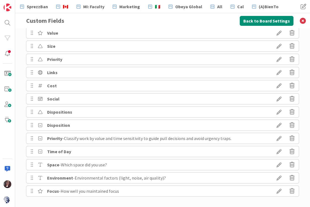
scroll to position [52, 0]
click at [278, 162] on icon at bounding box center [278, 165] width 15 height 9
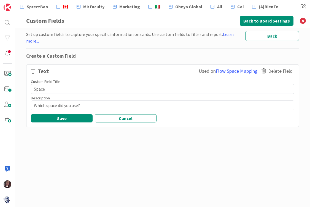
scroll to position [0, 0]
click at [303, 20] on icon at bounding box center [302, 20] width 14 height 15
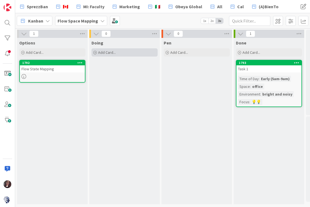
click at [110, 53] on span "Add Card..." at bounding box center [107, 52] width 18 height 5
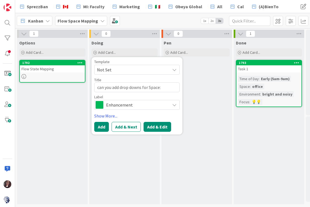
click at [153, 125] on button "Add & Edit" at bounding box center [157, 127] width 28 height 10
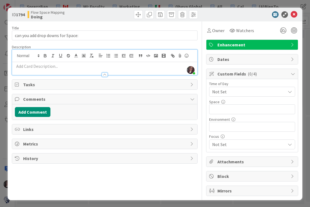
click at [30, 57] on div "[PERSON_NAME] just joined" at bounding box center [104, 62] width 185 height 25
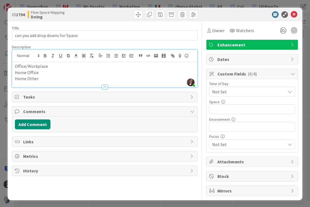
click at [52, 67] on p "Office/Workplace" at bounding box center [104, 66] width 179 height 6
click at [89, 68] on p "Office/Workplace (primary work location)" at bounding box center [104, 66] width 179 height 6
click at [44, 73] on p "Home Office" at bounding box center [104, 73] width 179 height 6
click at [39, 82] on div at bounding box center [104, 85] width 185 height 6
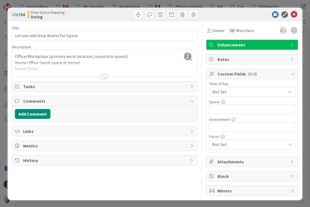
click at [42, 70] on div at bounding box center [104, 70] width 185 height 14
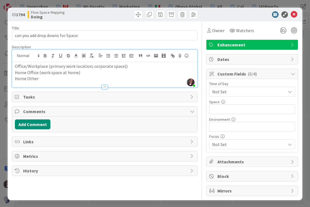
click at [39, 80] on p "Home Other" at bounding box center [104, 79] width 179 height 6
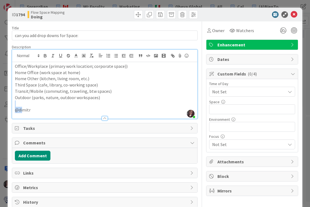
drag, startPoint x: 31, startPoint y: 111, endPoint x: 23, endPoint y: 111, distance: 8.3
click at [23, 111] on p "@dimitr" at bounding box center [104, 110] width 179 height 6
click at [36, 111] on p "@dimitr" at bounding box center [104, 110] width 179 height 6
drag, startPoint x: 34, startPoint y: 111, endPoint x: 12, endPoint y: 111, distance: 21.2
click at [12, 111] on div "Office/Workplace (primary work location; corporate space)) Home Office (work sp…" at bounding box center [104, 90] width 185 height 57
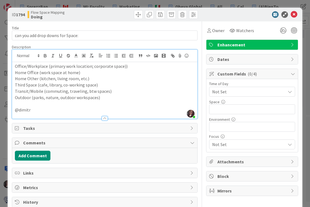
click at [103, 119] on div at bounding box center [105, 118] width 6 height 4
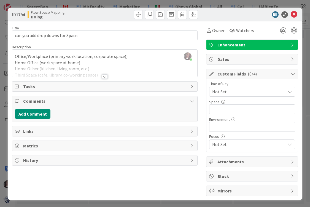
drag, startPoint x: 224, startPoint y: 19, endPoint x: 206, endPoint y: 2, distance: 24.5
click at [199, 16] on div "ID 1794 Flow Space Mapping Doing" at bounding box center [155, 15] width 294 height 14
click at [212, 33] on span "Owner" at bounding box center [218, 30] width 12 height 7
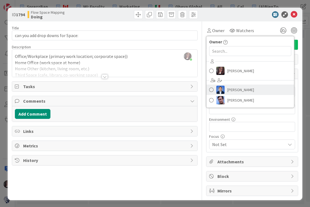
click at [211, 89] on span at bounding box center [211, 90] width 4 height 8
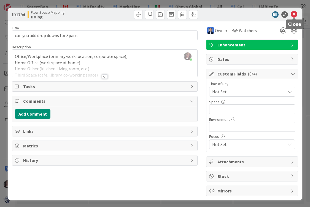
click at [294, 14] on icon at bounding box center [293, 14] width 7 height 7
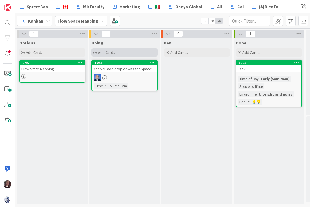
click at [118, 53] on div "Add Card..." at bounding box center [124, 52] width 66 height 8
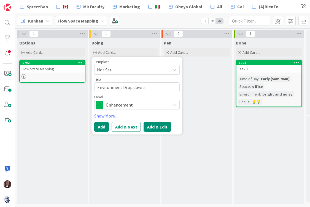
click at [155, 127] on button "Add & Edit" at bounding box center [157, 127] width 28 height 10
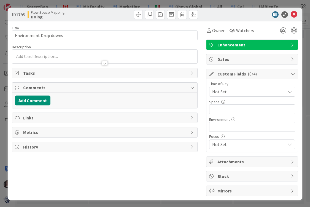
click at [42, 54] on div at bounding box center [104, 57] width 185 height 14
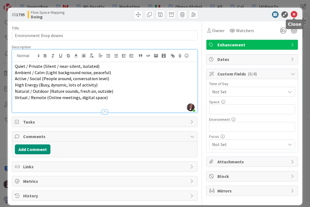
click at [293, 14] on icon at bounding box center [293, 14] width 7 height 7
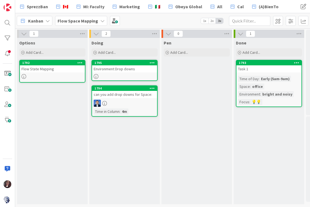
click at [143, 73] on link "1795 Environment Drop downs" at bounding box center [124, 70] width 66 height 21
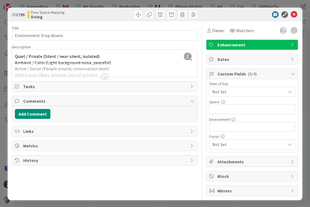
click at [131, 71] on div at bounding box center [104, 70] width 185 height 14
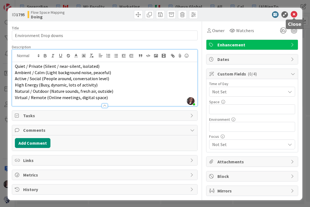
click at [293, 14] on icon at bounding box center [293, 14] width 7 height 7
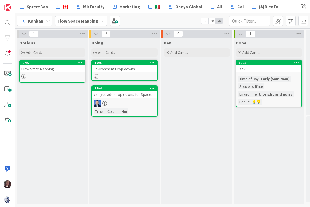
click at [140, 69] on div "Environment Drop downs" at bounding box center [124, 68] width 65 height 7
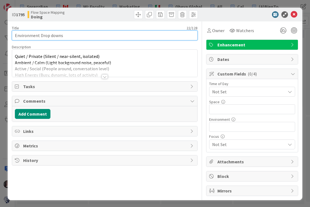
click at [63, 36] on input "Environment Drop downs" at bounding box center [104, 36] width 185 height 10
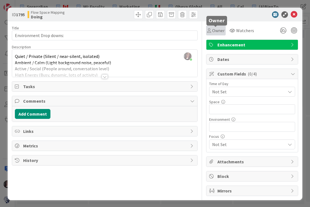
click at [212, 30] on span "Owner" at bounding box center [218, 30] width 12 height 7
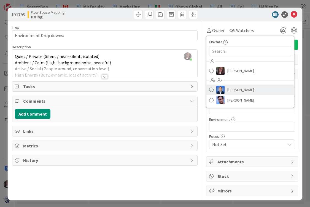
click at [211, 89] on span at bounding box center [211, 90] width 4 height 8
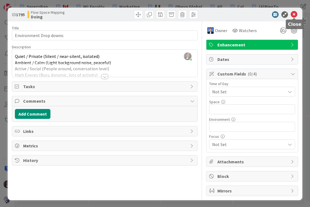
click at [294, 14] on icon at bounding box center [293, 14] width 7 height 7
